Goal: Task Accomplishment & Management: Check status

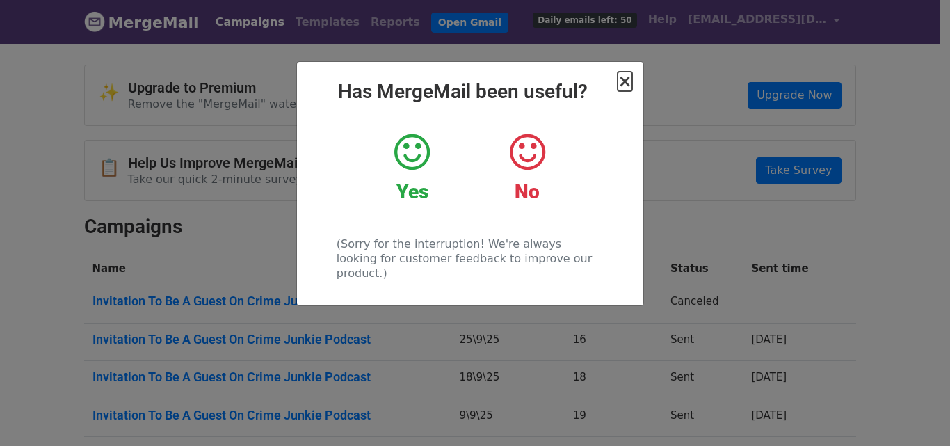
click at [621, 83] on span "×" at bounding box center [625, 81] width 14 height 19
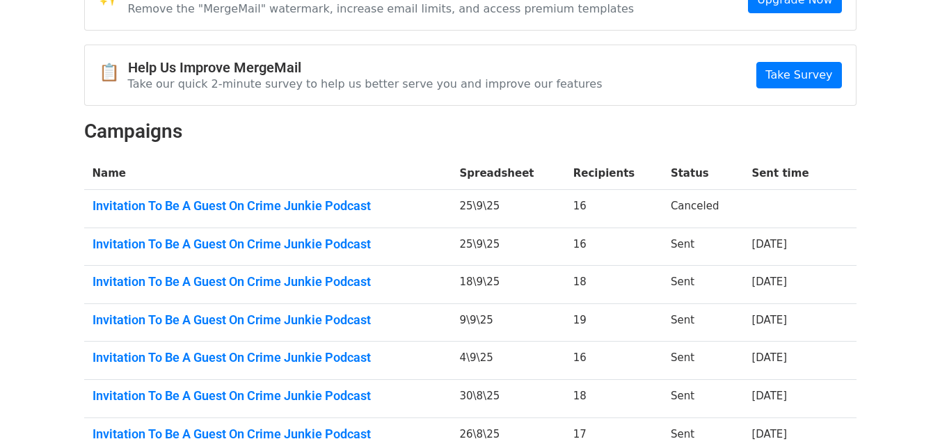
scroll to position [116, 0]
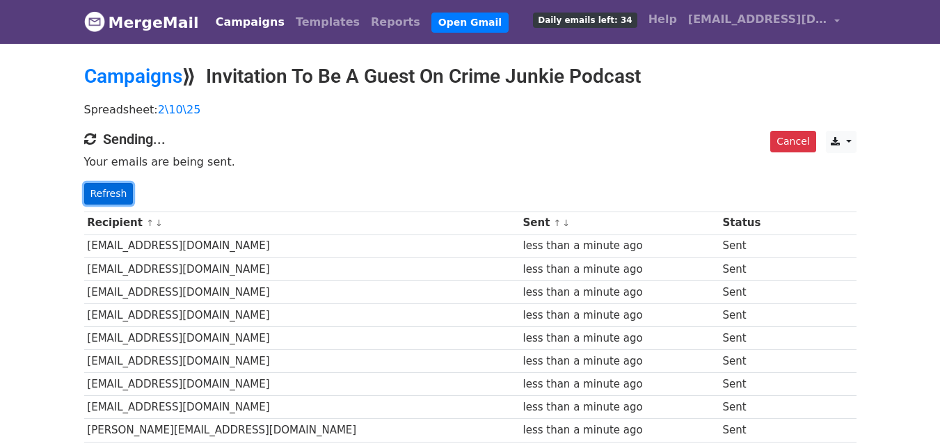
click at [115, 192] on link "Refresh" at bounding box center [108, 194] width 49 height 22
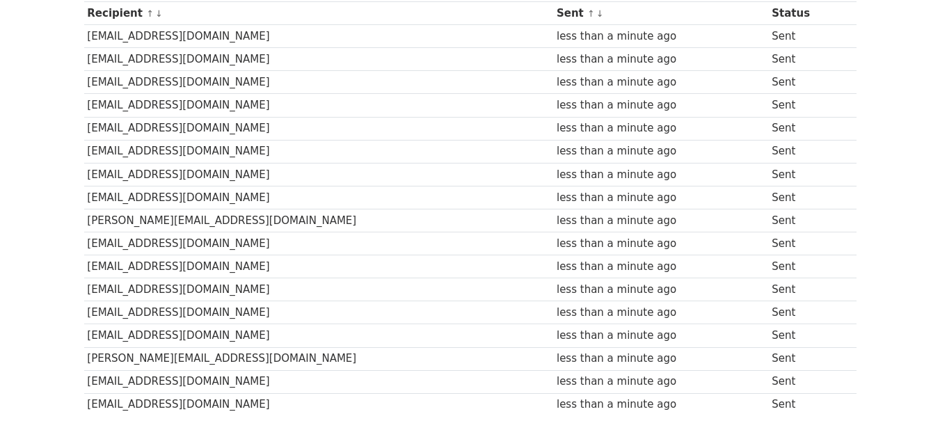
scroll to position [301, 0]
